Goal: Task Accomplishment & Management: Use online tool/utility

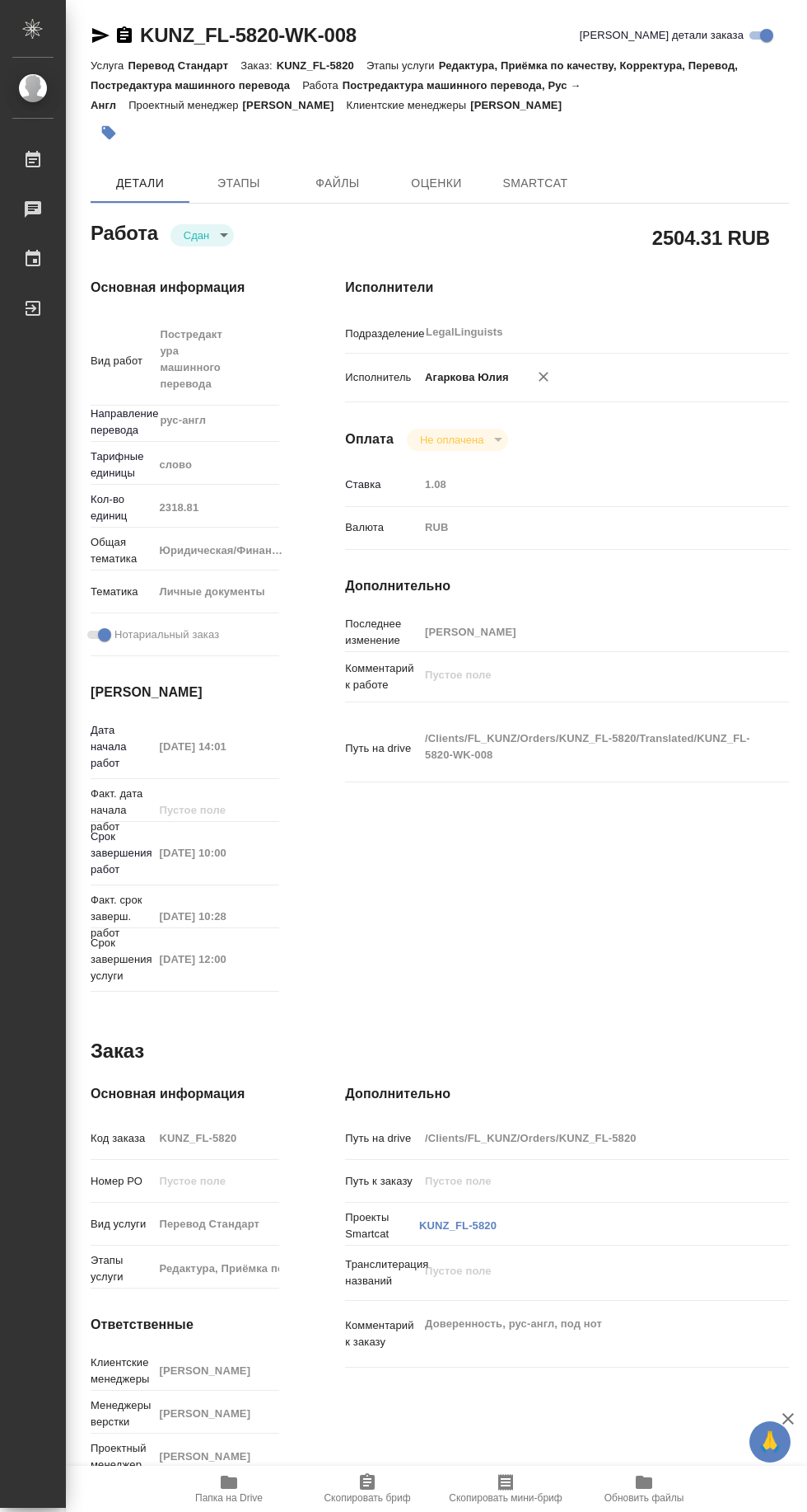
type textarea "x"
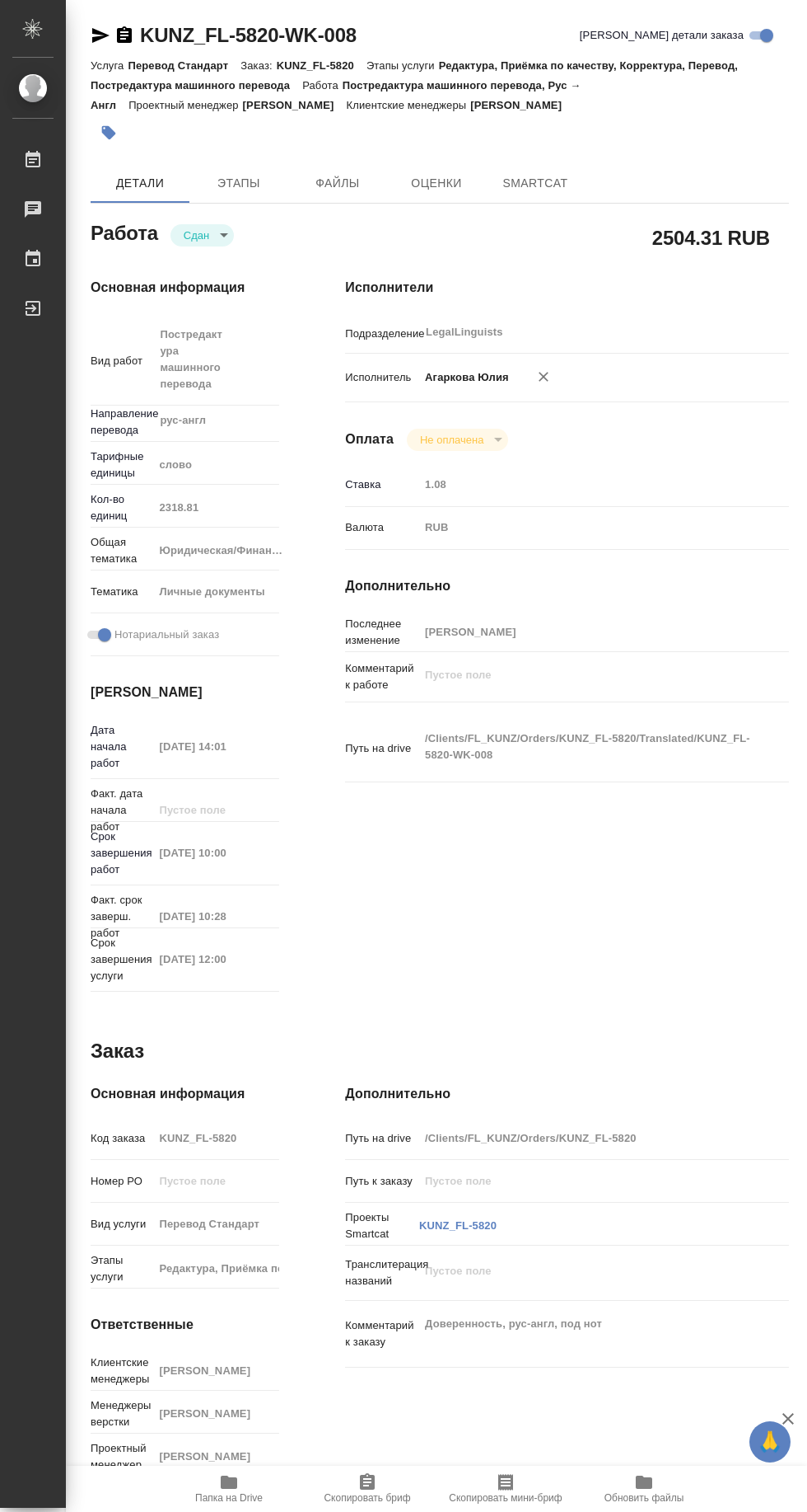
type textarea "x"
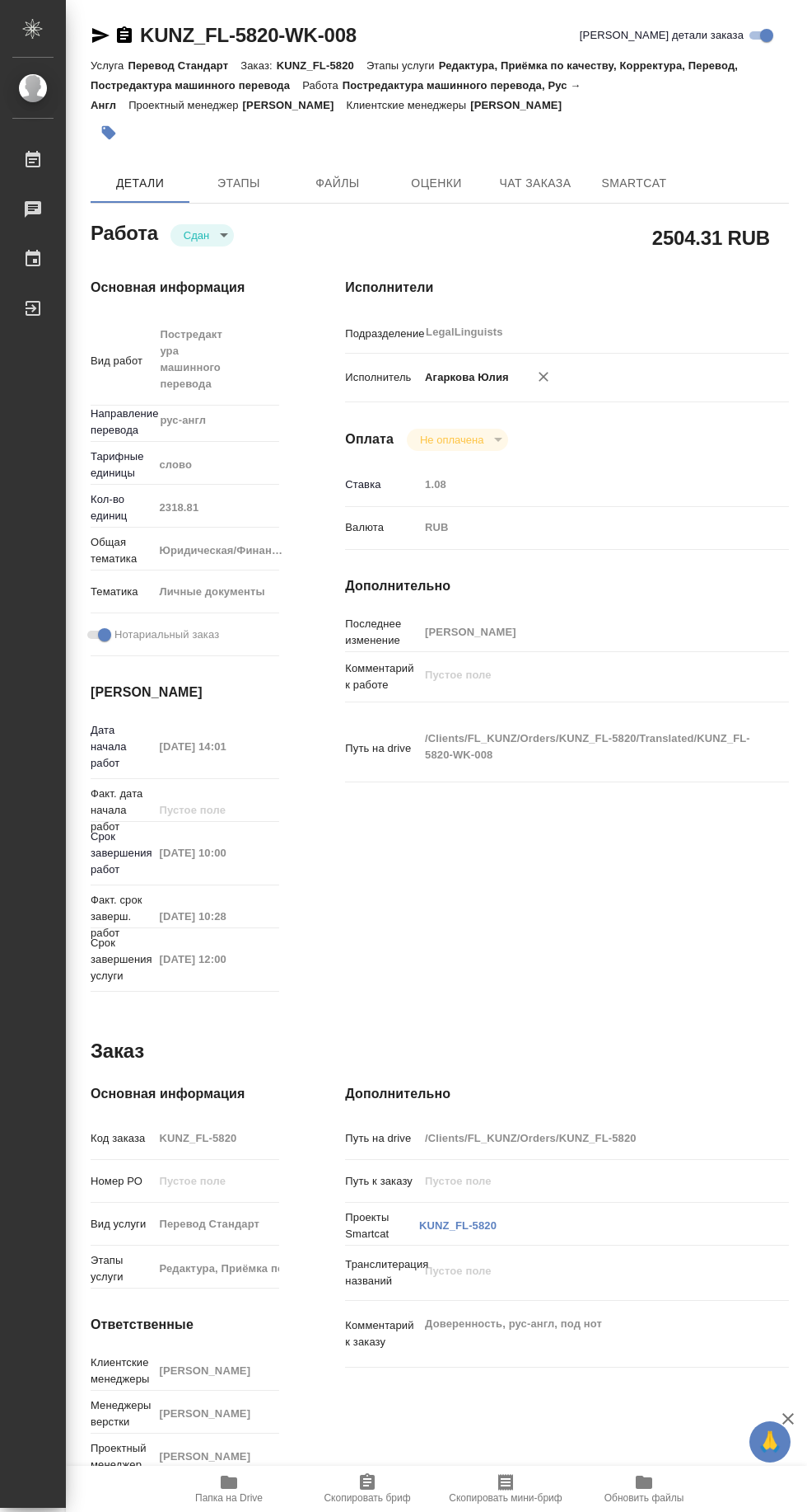
type textarea "x"
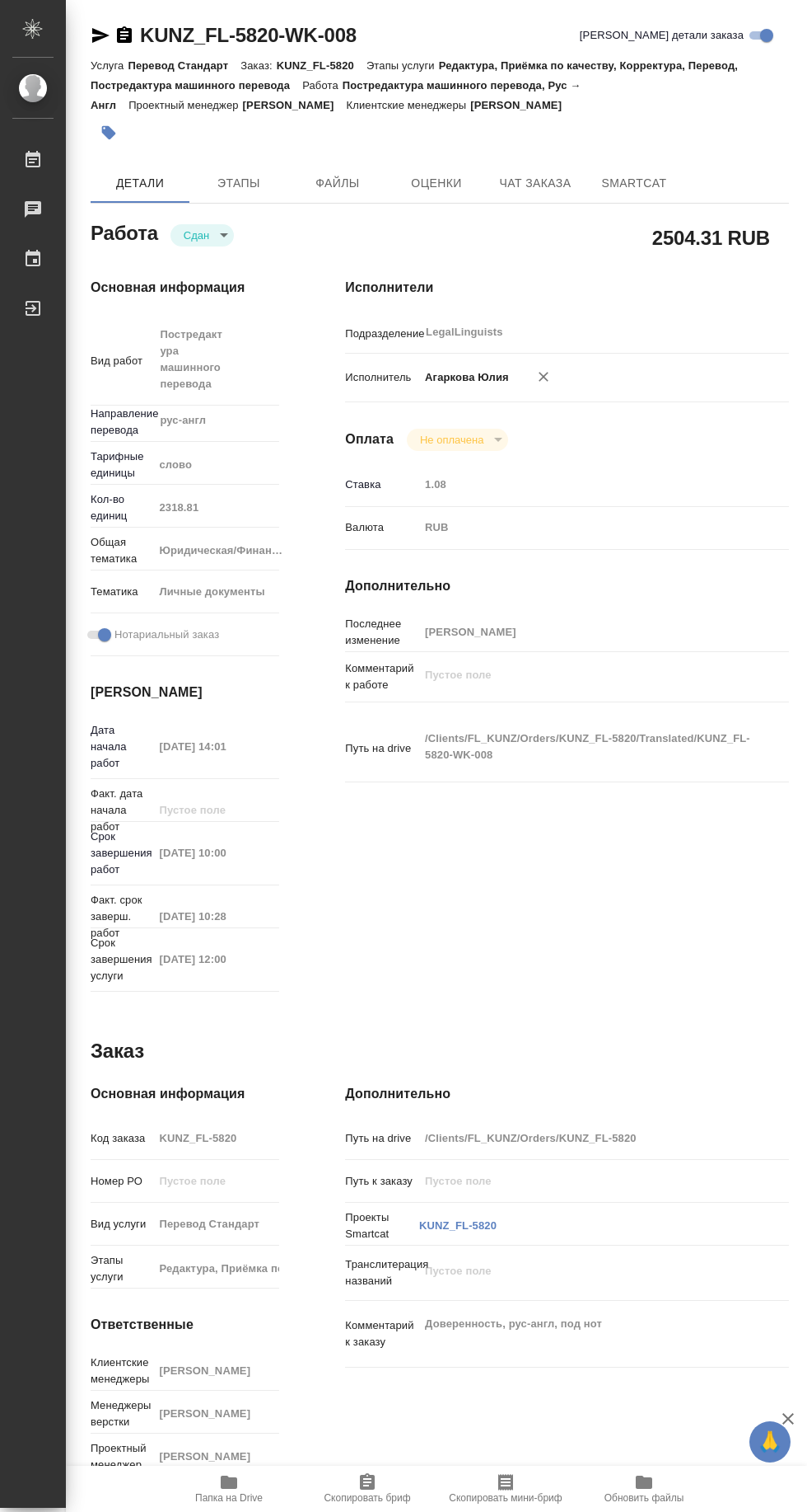
click at [603, 186] on span "SmartCat" at bounding box center [634, 183] width 79 height 20
type textarea "x"
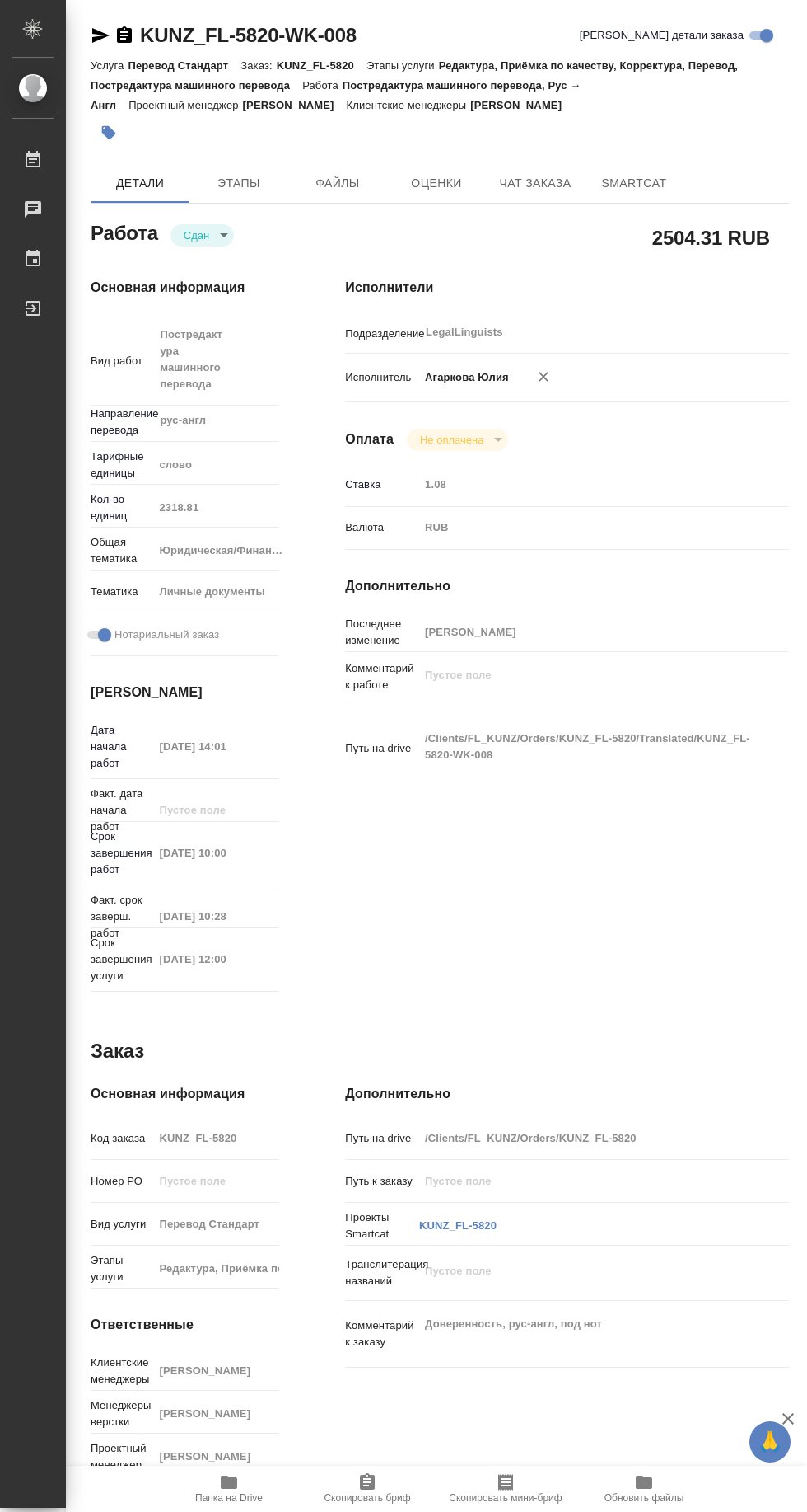
type textarea "x"
